Goal: Task Accomplishment & Management: Manage account settings

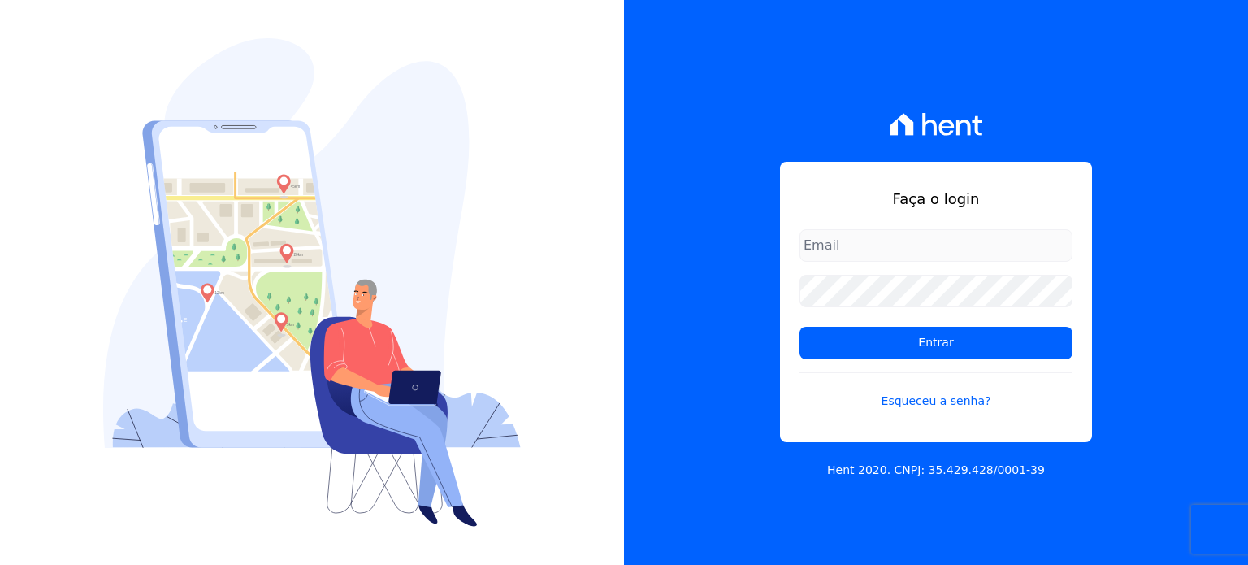
type input "[EMAIL_ADDRESS][DOMAIN_NAME]"
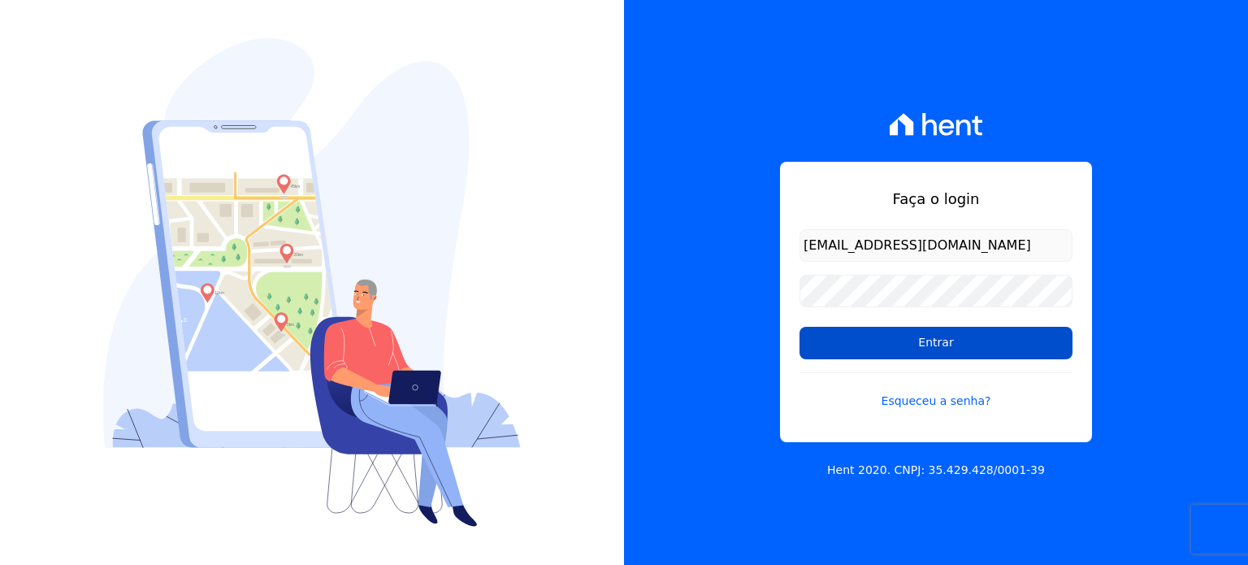
click at [862, 345] on input "Entrar" at bounding box center [936, 343] width 273 height 33
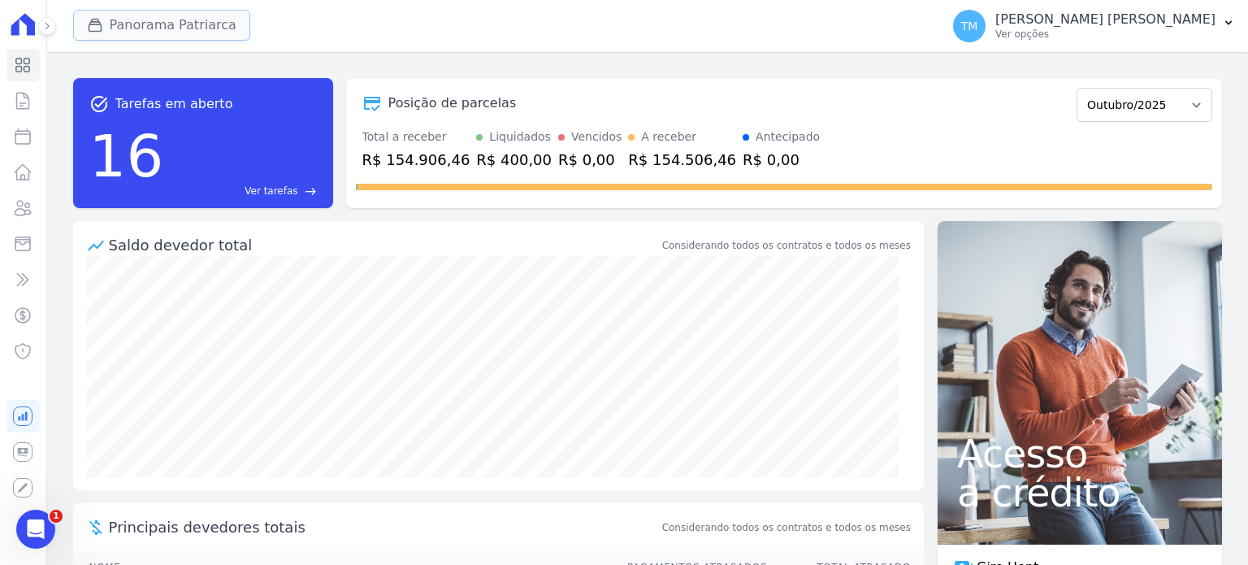
click at [99, 24] on icon "button" at bounding box center [95, 26] width 12 height 12
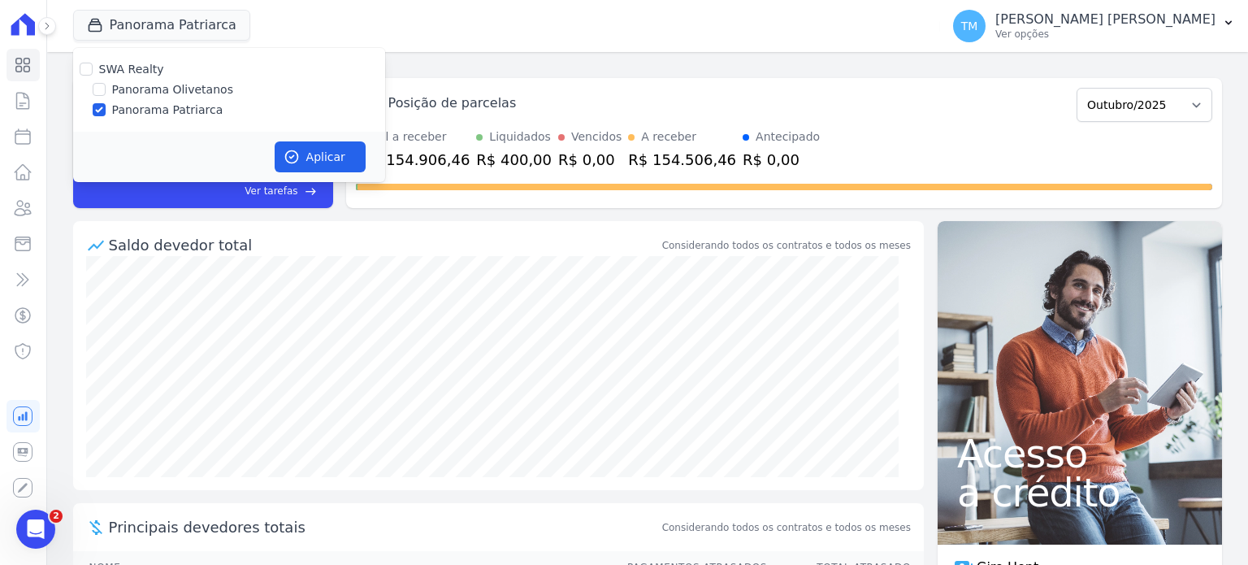
click at [139, 87] on label "Panorama Olivetanos" at bounding box center [172, 89] width 121 height 17
click at [106, 87] on input "Panorama Olivetanos" at bounding box center [99, 89] width 13 height 13
checkbox input "true"
click at [139, 111] on label "Panorama Patriarca" at bounding box center [167, 110] width 111 height 17
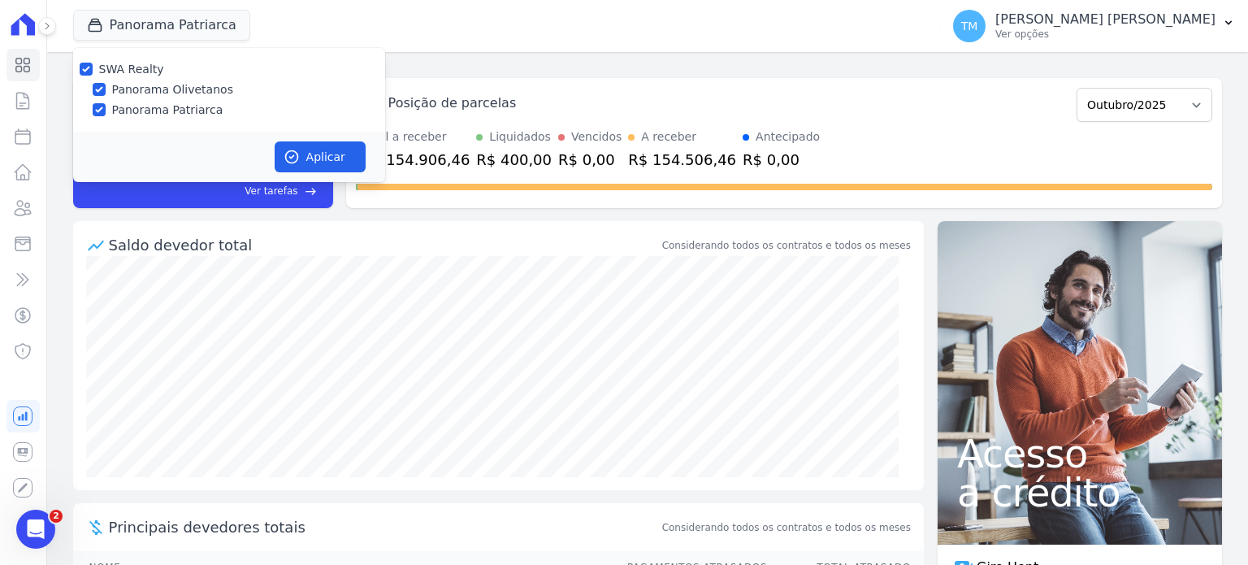
click at [106, 111] on input "Panorama Patriarca" at bounding box center [99, 109] width 13 height 13
checkbox input "false"
click at [306, 161] on button "Aplicar" at bounding box center [320, 156] width 91 height 31
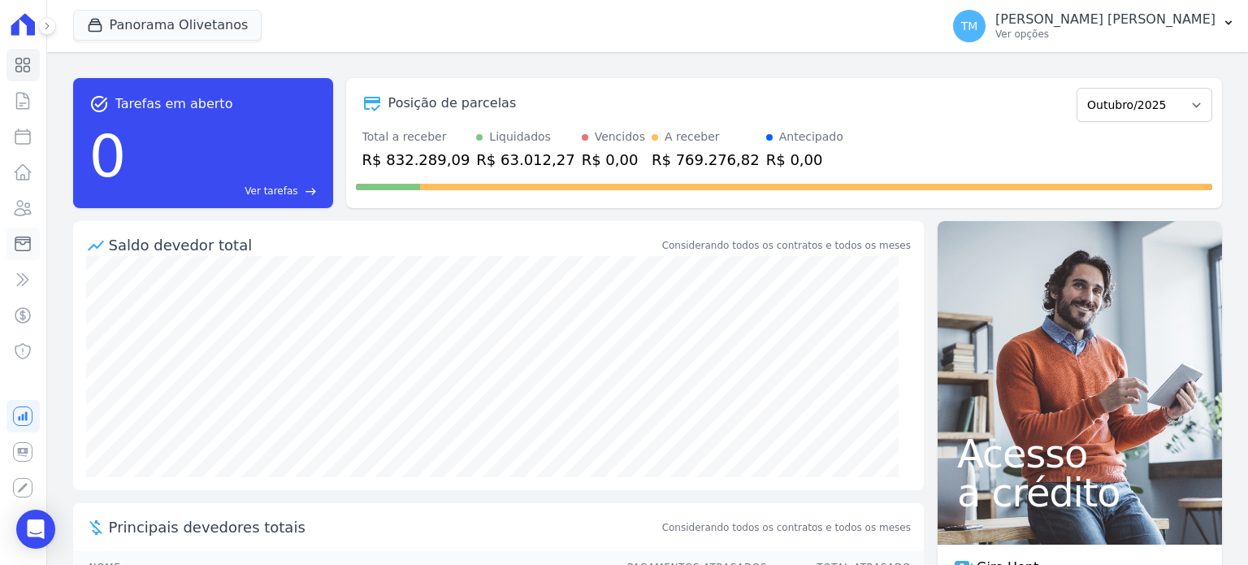
click at [11, 244] on link "Minha Carteira" at bounding box center [23, 244] width 33 height 33
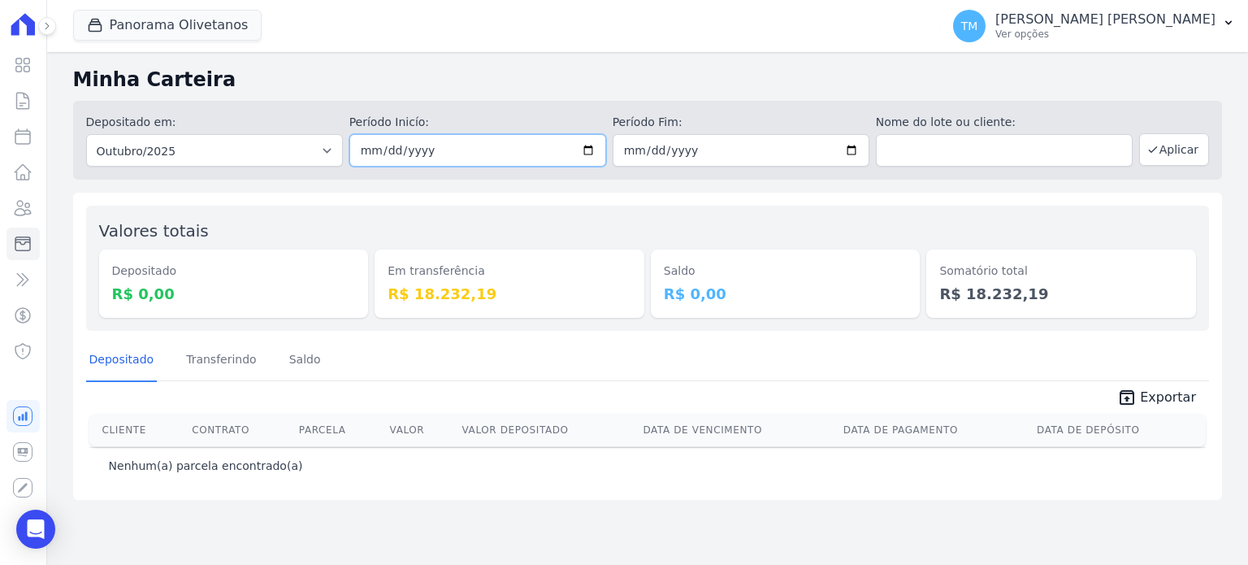
click at [591, 148] on input "2025-10-01" at bounding box center [478, 150] width 257 height 33
type input "2025-09-01"
click at [854, 148] on input "2025-10-31" at bounding box center [741, 150] width 257 height 33
type input "2025-09-30"
click at [1174, 156] on button "Aplicar" at bounding box center [1175, 149] width 70 height 33
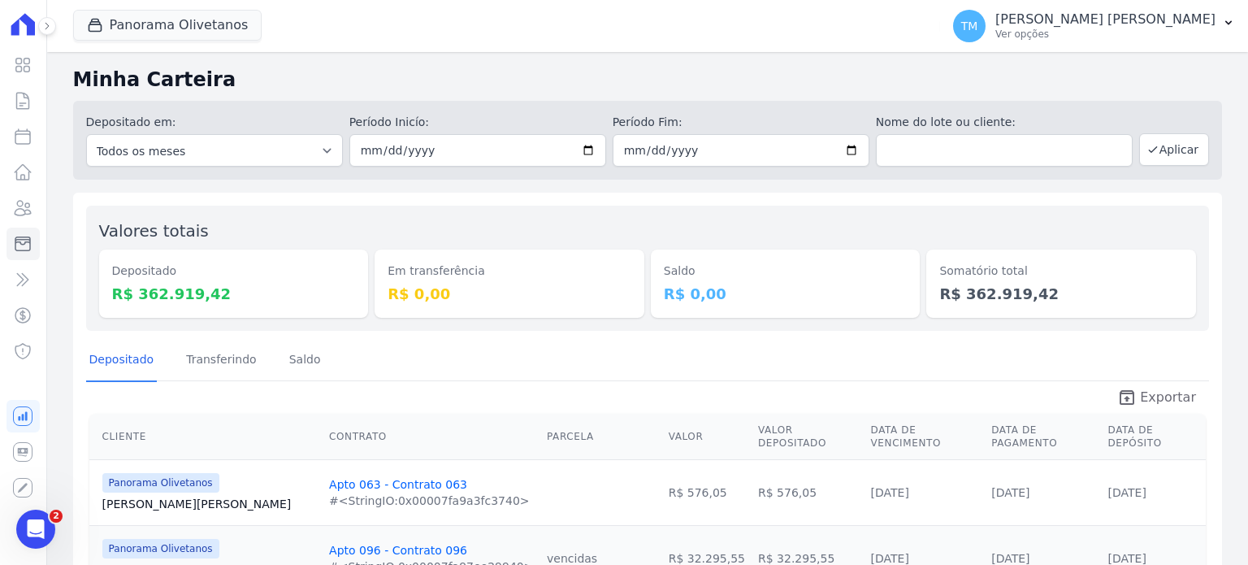
click at [1174, 400] on span "Exportar" at bounding box center [1168, 398] width 56 height 20
click at [587, 150] on input "2025-09-01" at bounding box center [478, 150] width 257 height 33
type input "2025-10-01"
click at [844, 145] on input "2025-09-30" at bounding box center [741, 150] width 257 height 33
click at [844, 143] on input "2025-10-30" at bounding box center [741, 150] width 257 height 33
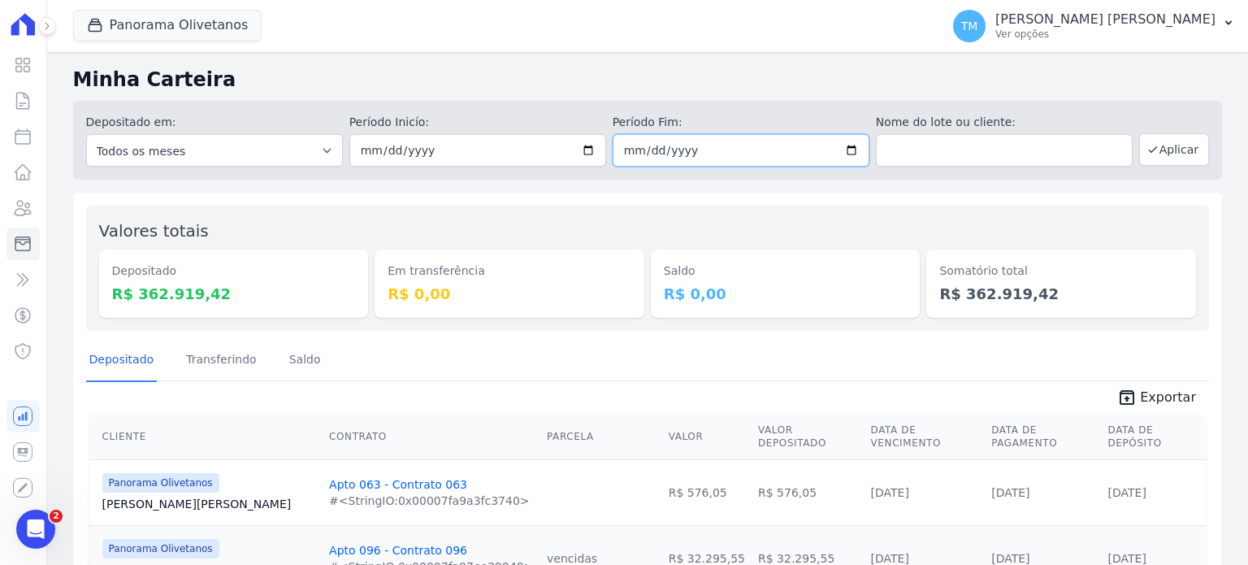
type input "2025-10-31"
click at [1178, 149] on button "Aplicar" at bounding box center [1175, 149] width 70 height 33
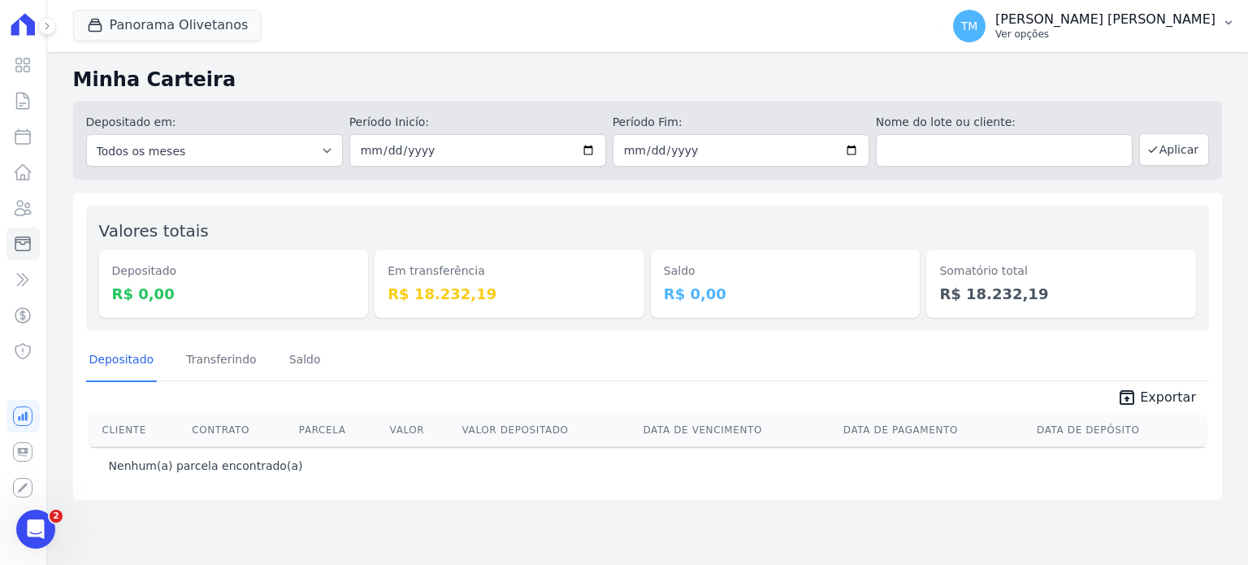
click at [1166, 45] on button "TM Taina Mendes Santos Ver opções" at bounding box center [1094, 26] width 308 height 46
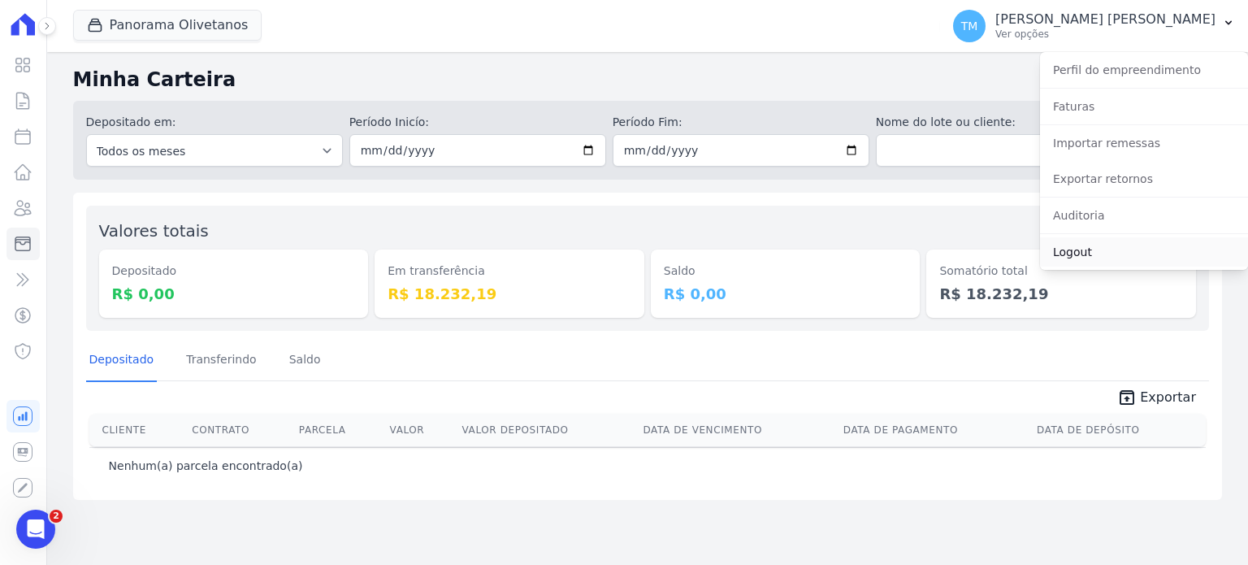
click at [1075, 253] on link "Logout" at bounding box center [1144, 251] width 208 height 29
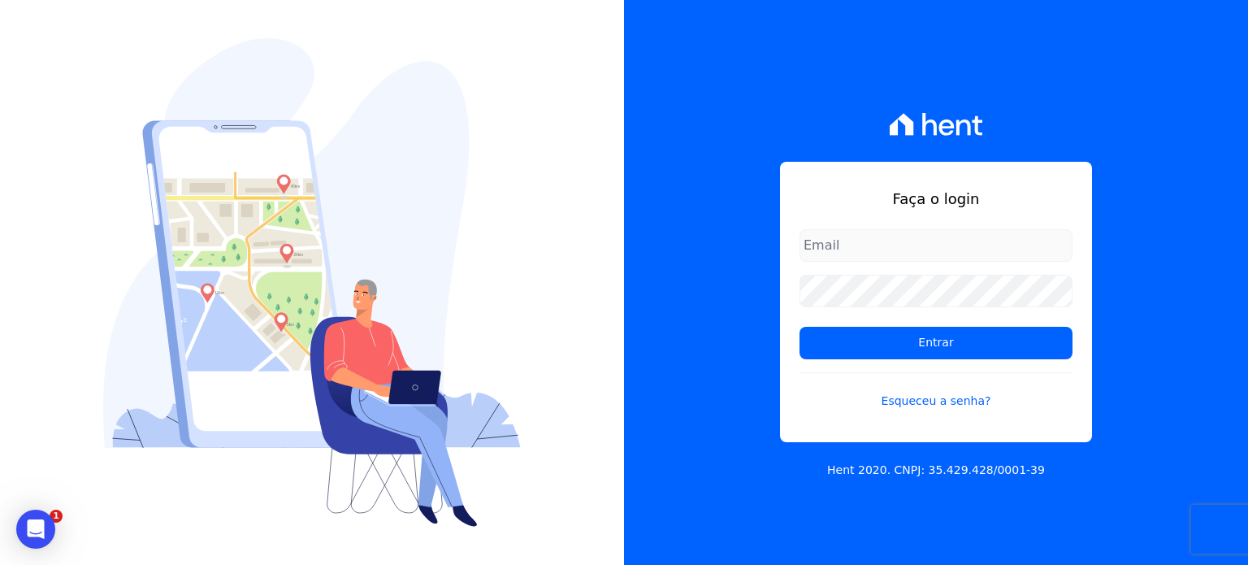
type input "[EMAIL_ADDRESS][DOMAIN_NAME]"
